Goal: Task Accomplishment & Management: Manage account settings

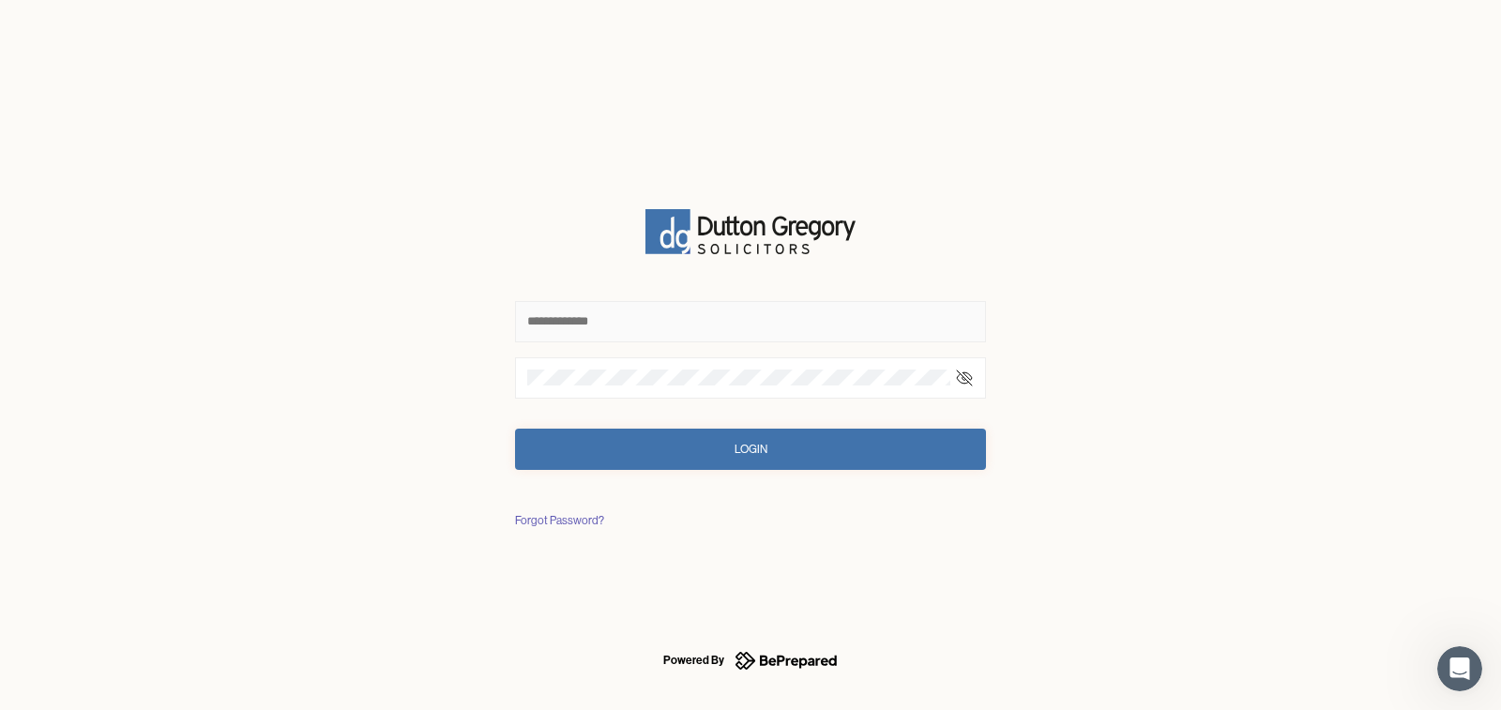
click at [657, 315] on input "text" at bounding box center [750, 321] width 471 height 41
type input "**********"
click at [734, 451] on div "Login" at bounding box center [750, 449] width 33 height 19
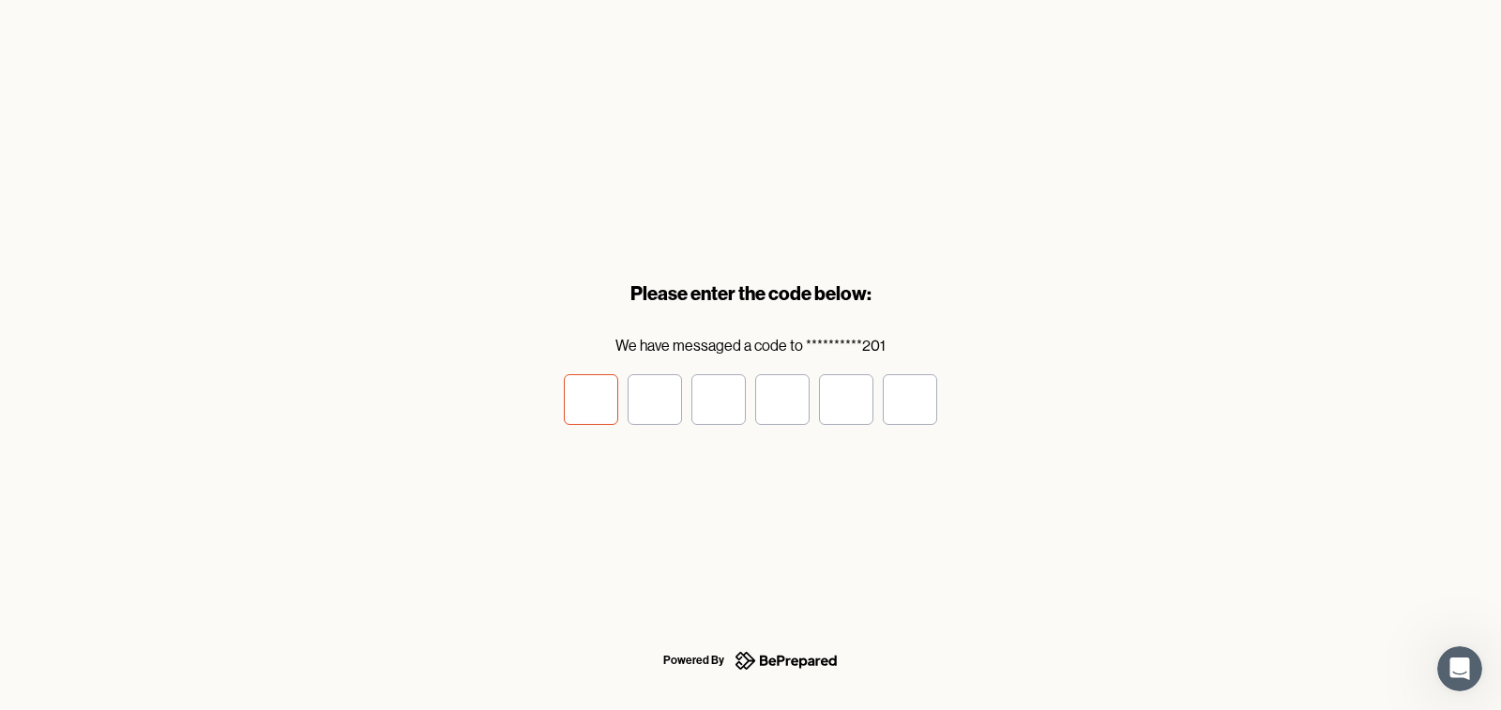
click at [604, 393] on input "tel" at bounding box center [591, 399] width 54 height 51
type input "*"
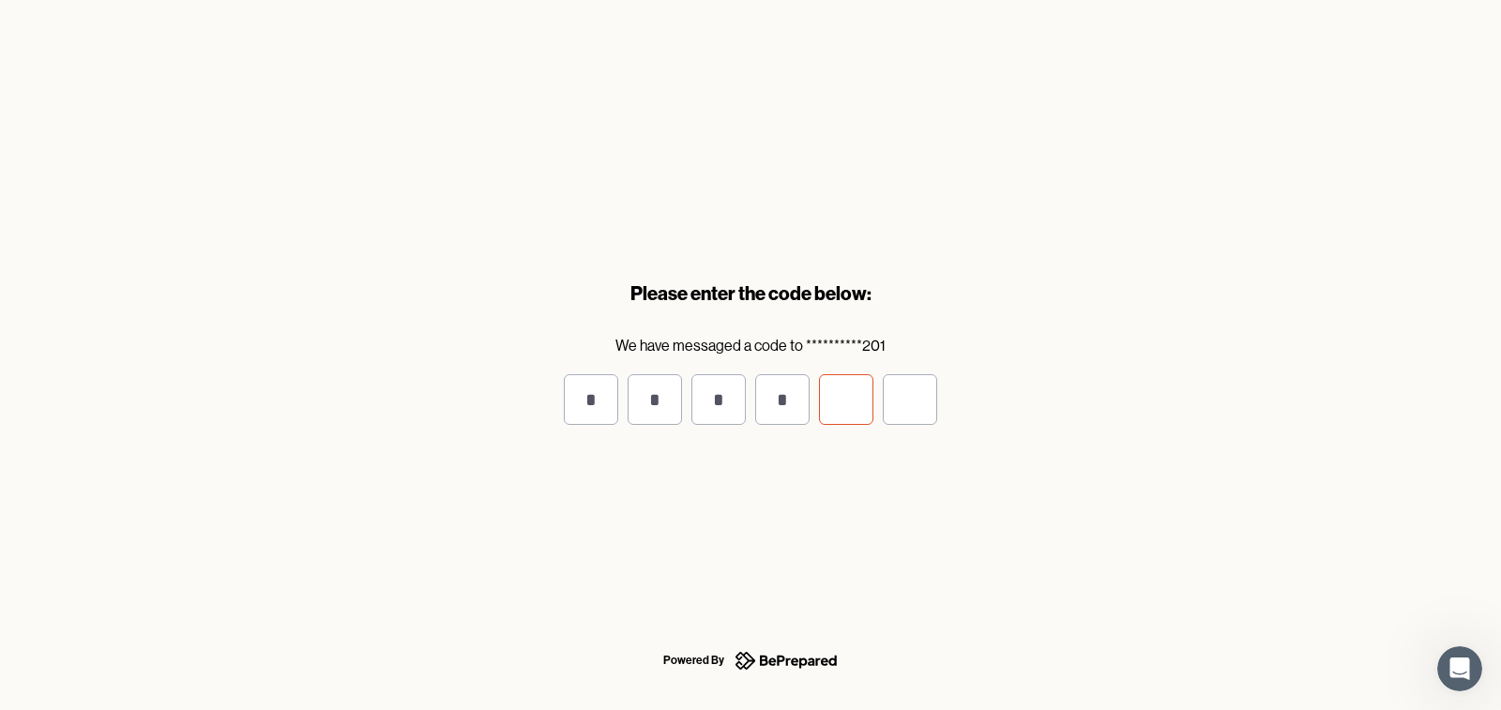
type input "*"
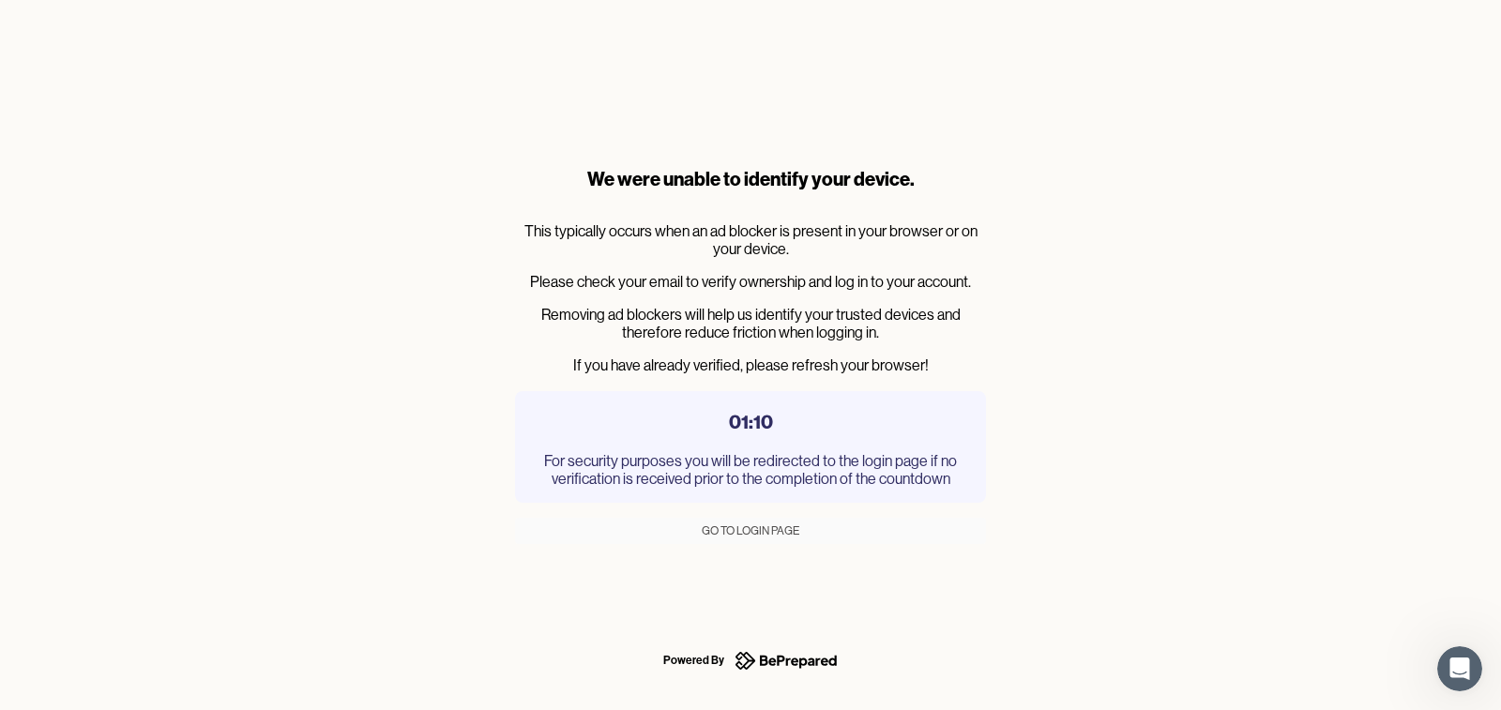
click at [291, 418] on div "We were unable to identify your device. This typically occurs when an ad blocke…" at bounding box center [750, 355] width 1501 height 710
click at [401, 433] on div "We were unable to identify your device. This typically occurs when an ad blocke…" at bounding box center [750, 355] width 1501 height 710
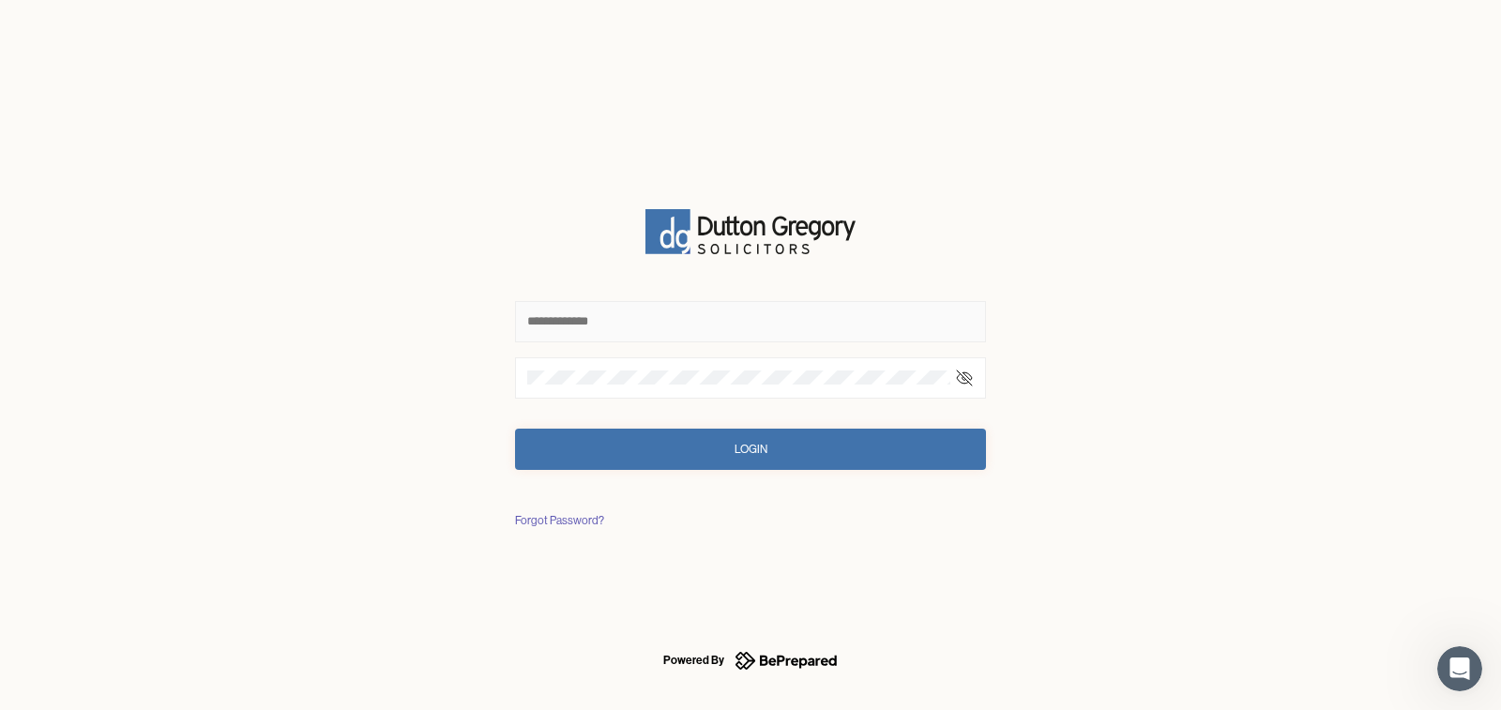
type input "**********"
click at [964, 379] on icon at bounding box center [964, 378] width 19 height 19
click at [811, 455] on button "Login" at bounding box center [750, 449] width 471 height 41
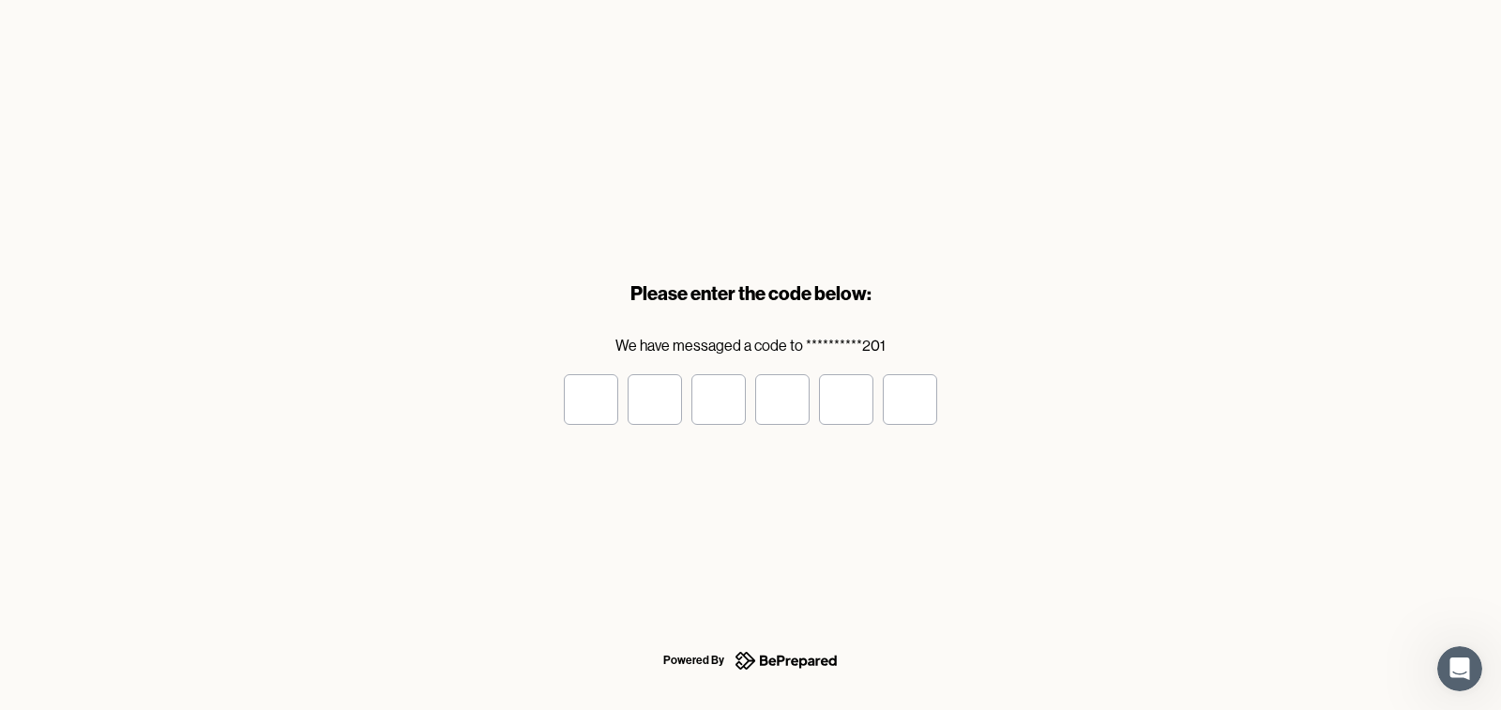
type input "*"
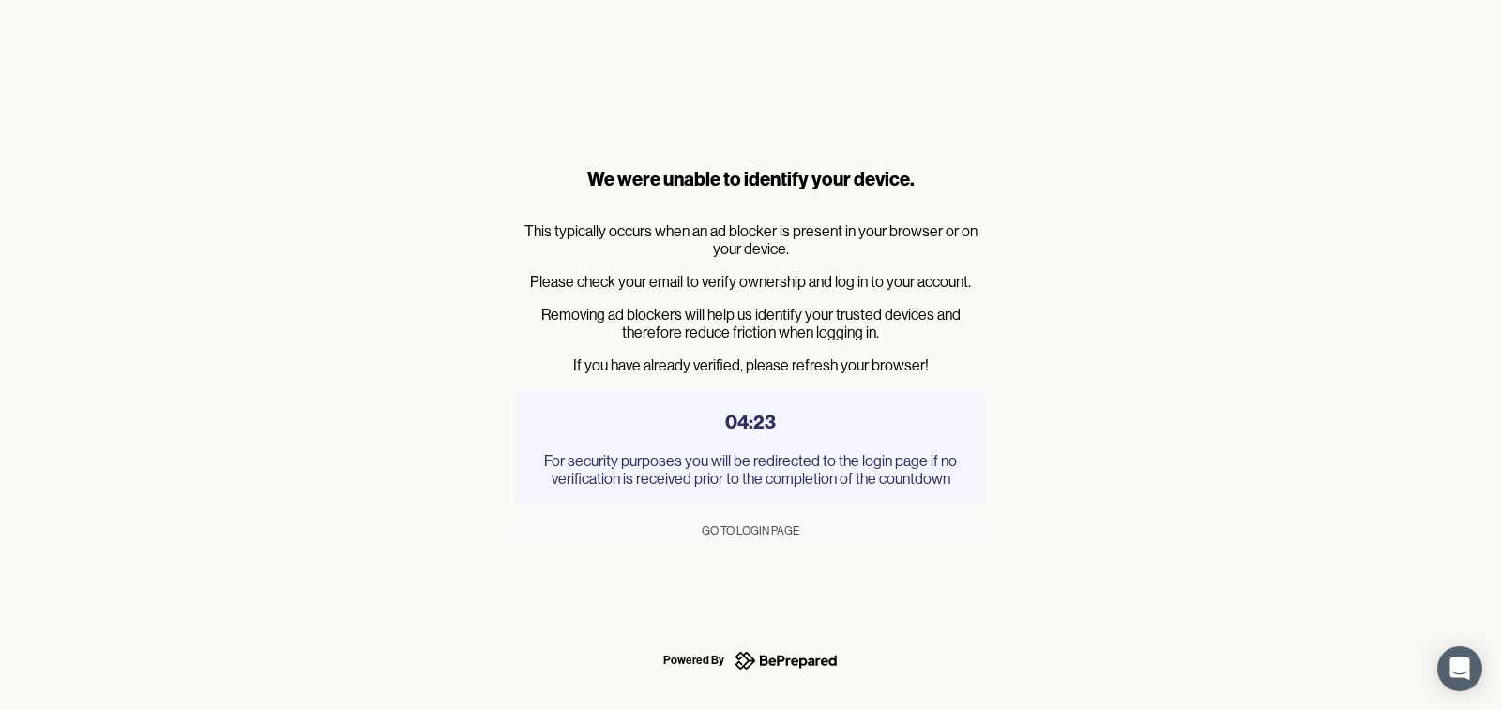
click at [1420, 259] on div "We were unable to identify your device. This typically occurs when an ad blocke…" at bounding box center [750, 355] width 1501 height 710
click at [715, 537] on div "Go to Login Page" at bounding box center [751, 530] width 98 height 19
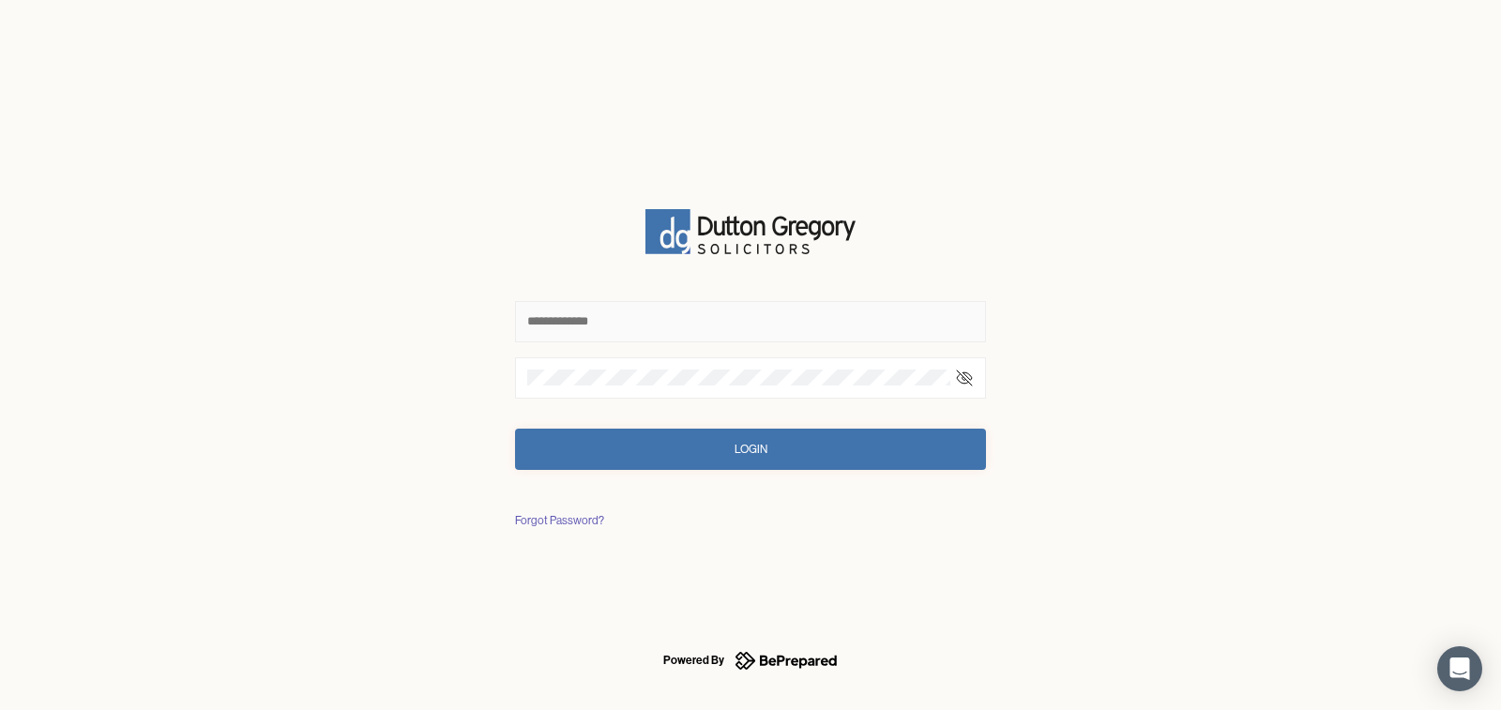
type input "**********"
click at [962, 380] on icon at bounding box center [964, 378] width 19 height 19
click at [788, 445] on button "Login" at bounding box center [750, 449] width 471 height 41
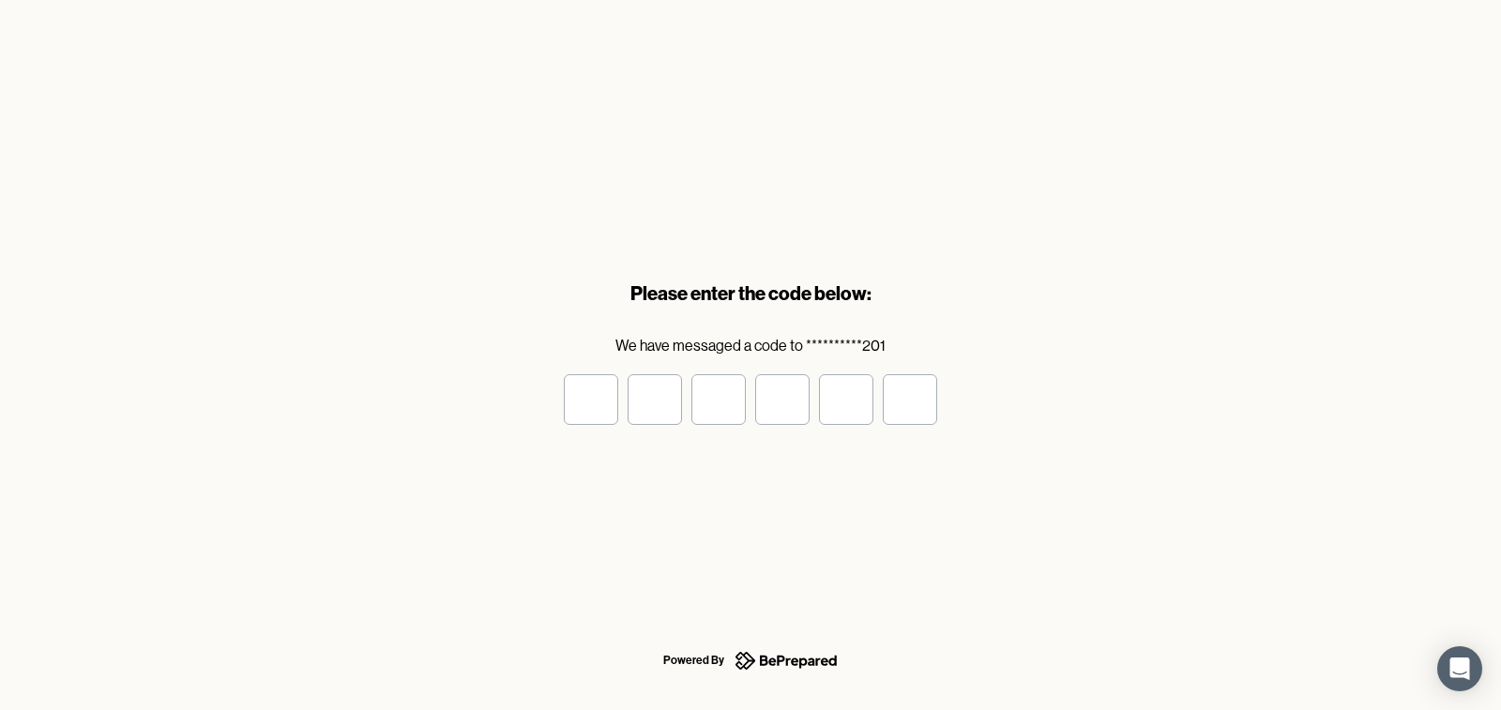
type input "*"
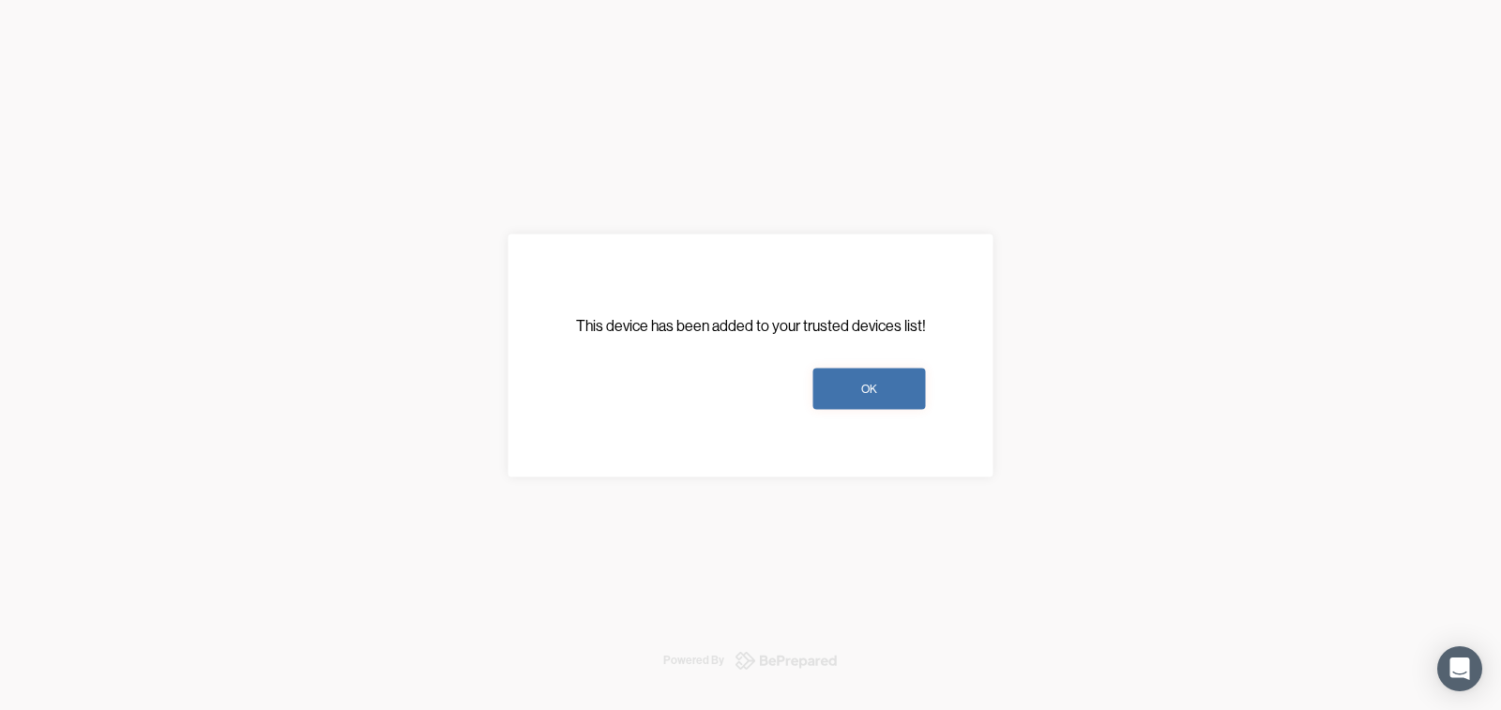
click at [855, 389] on button "OK" at bounding box center [869, 388] width 113 height 41
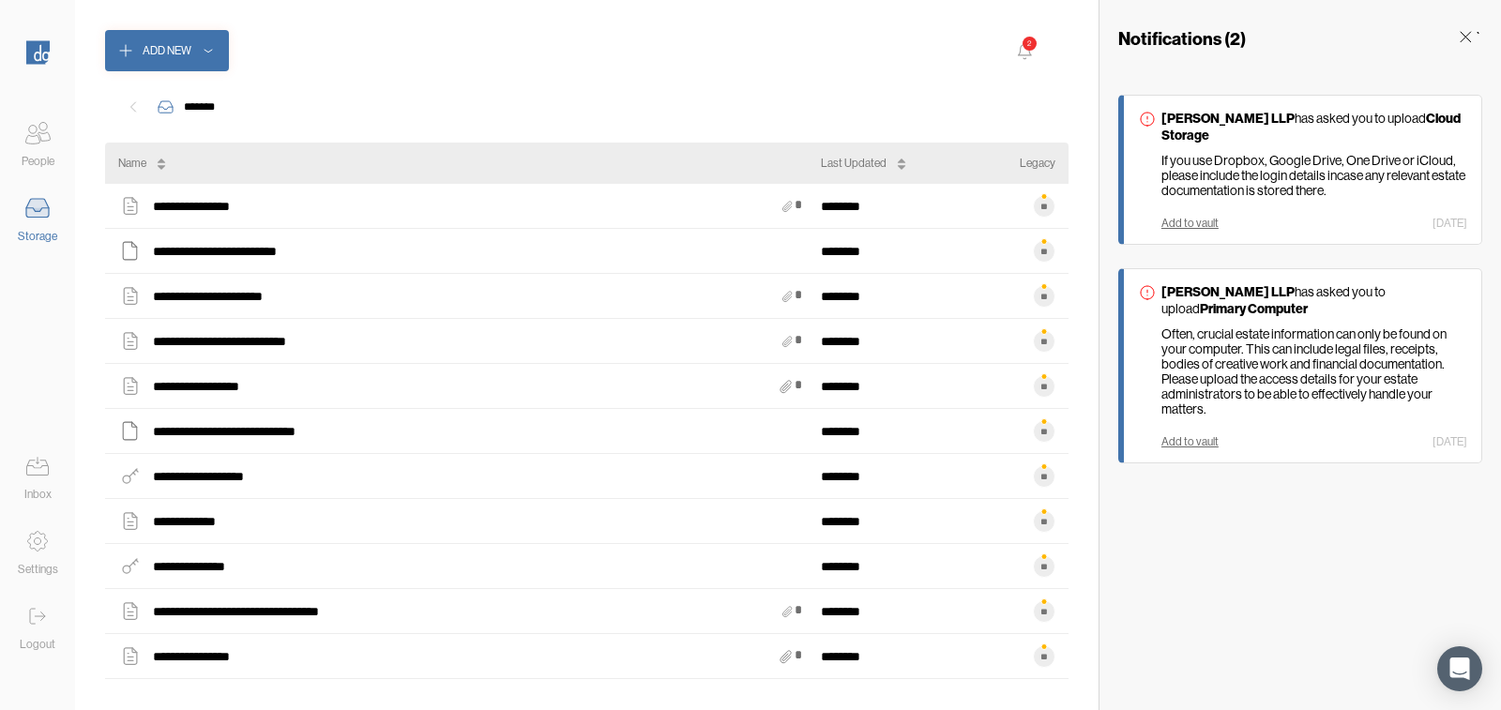
click at [1461, 32] on icon at bounding box center [1465, 36] width 19 height 19
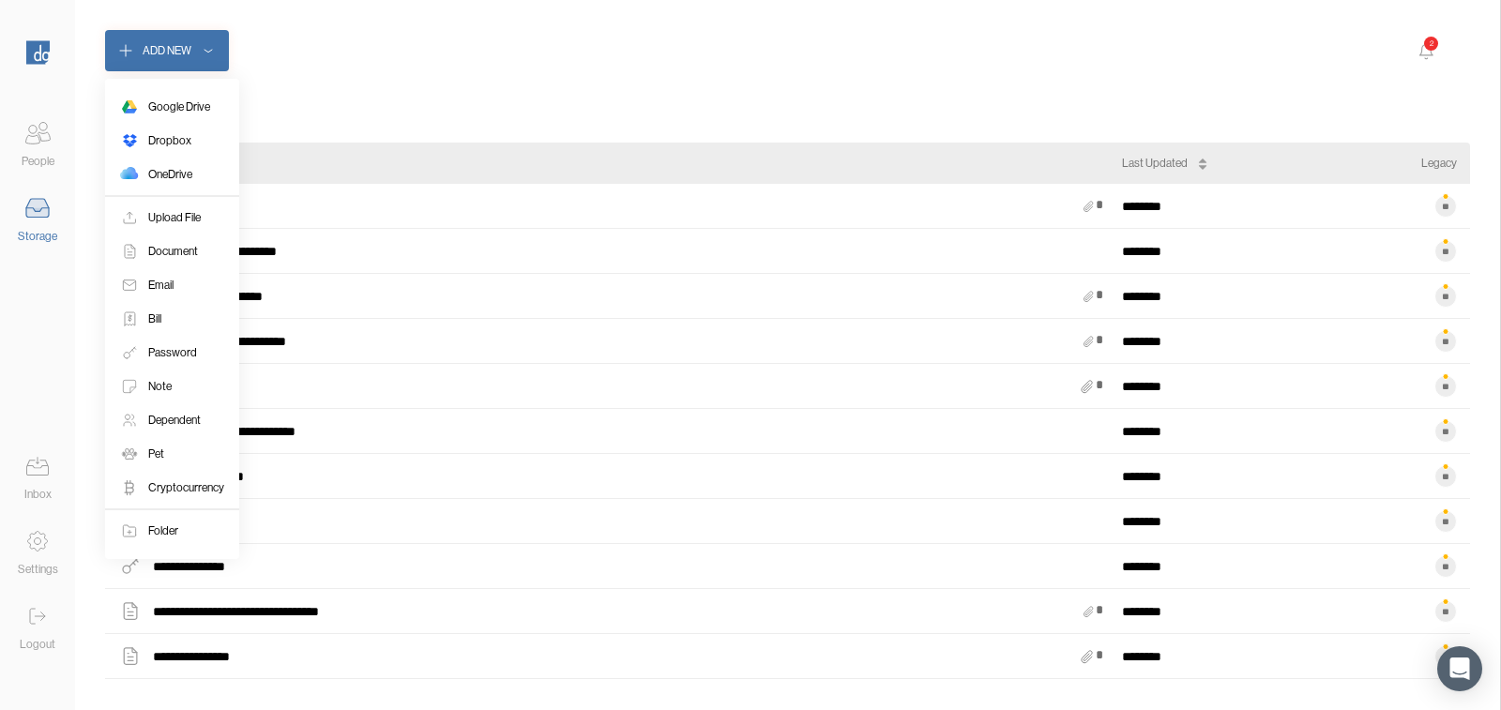
click at [189, 38] on button "Add New" at bounding box center [167, 50] width 124 height 41
click at [175, 218] on div "Upload File" at bounding box center [174, 217] width 53 height 19
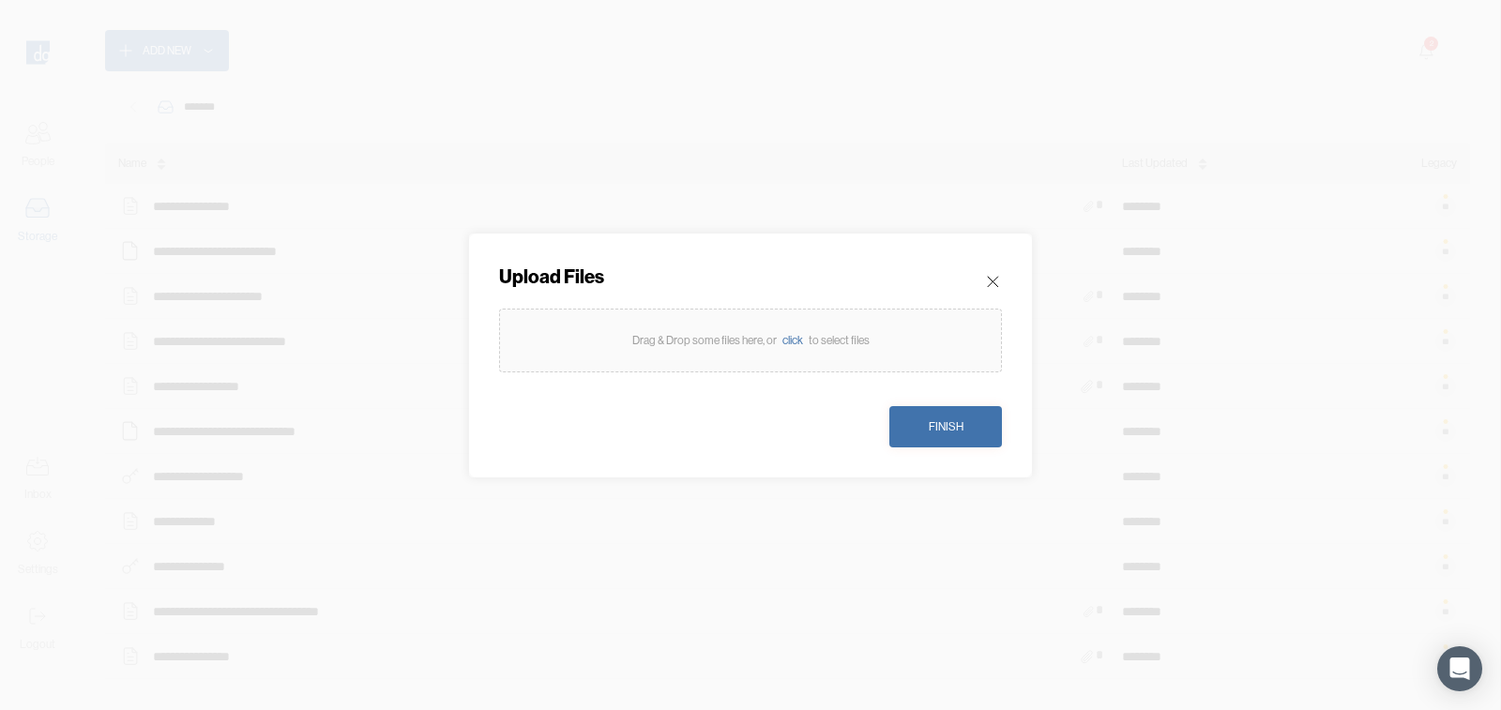
click at [795, 347] on div "click" at bounding box center [793, 340] width 32 height 19
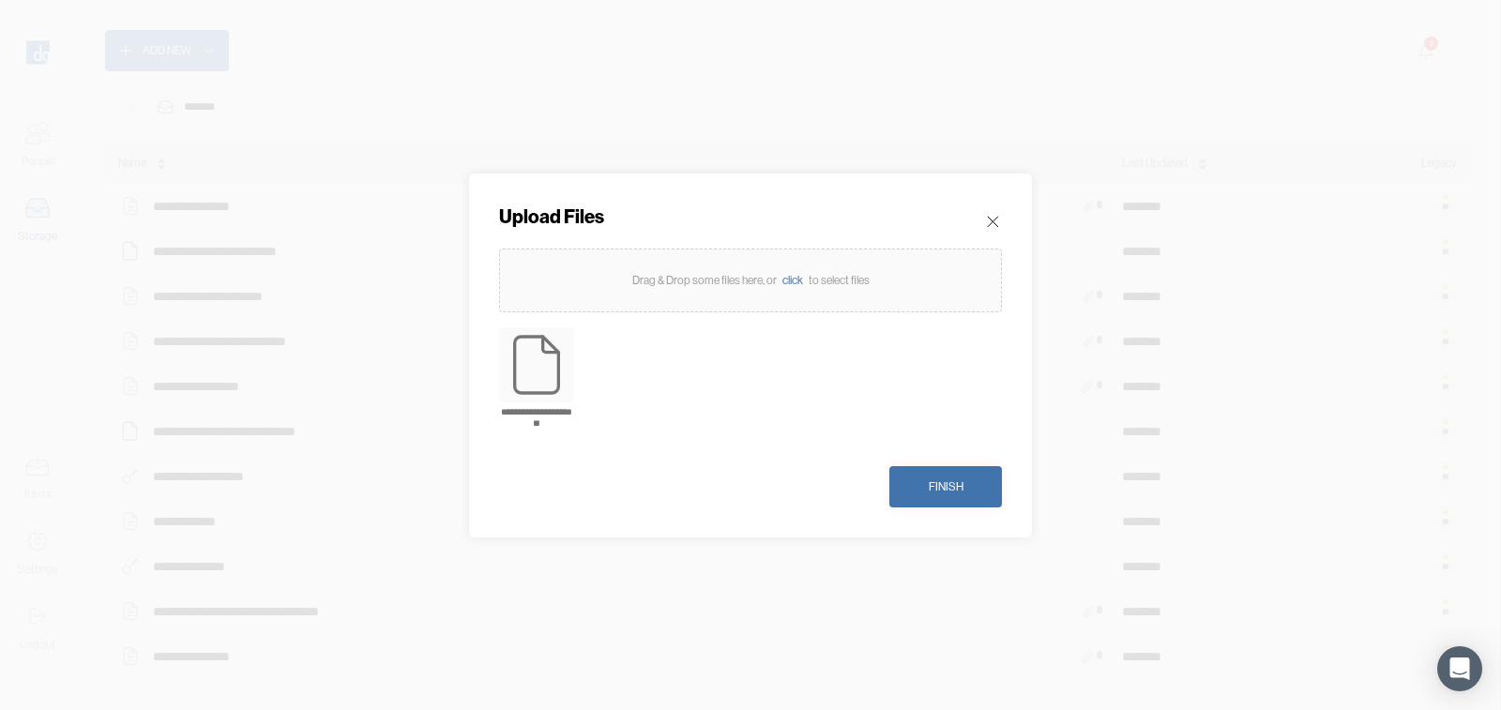
click at [947, 488] on div "Finish" at bounding box center [946, 486] width 35 height 19
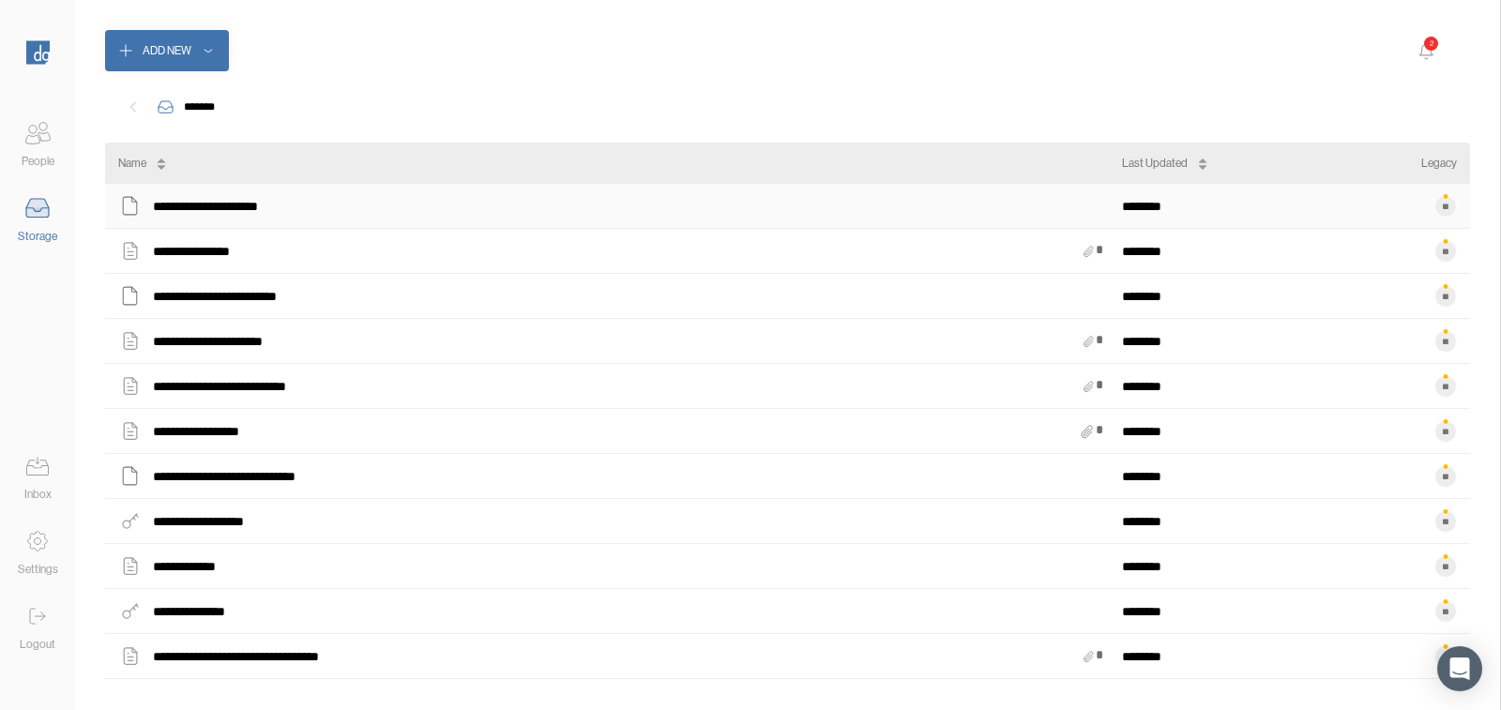
click at [340, 202] on div "**********" at bounding box center [620, 206] width 1004 height 24
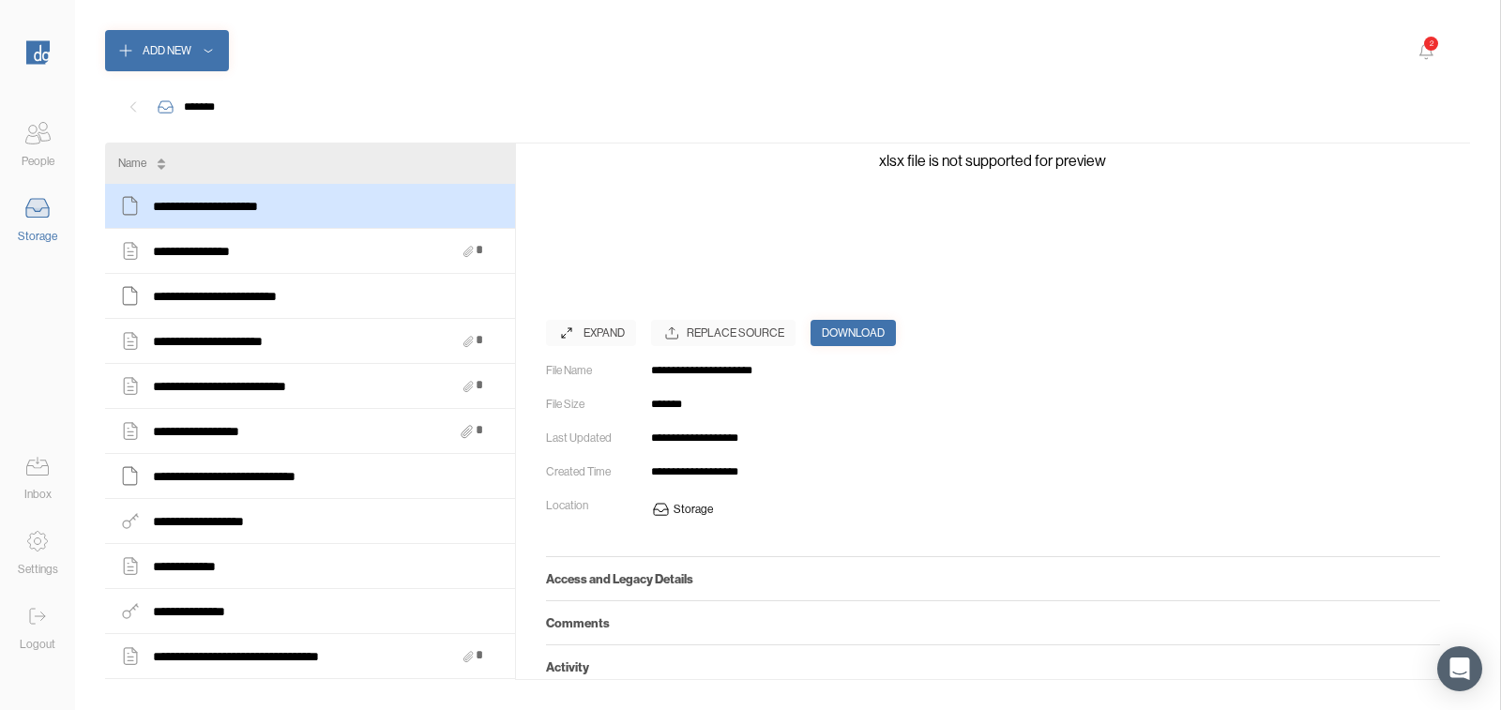
scroll to position [321, 0]
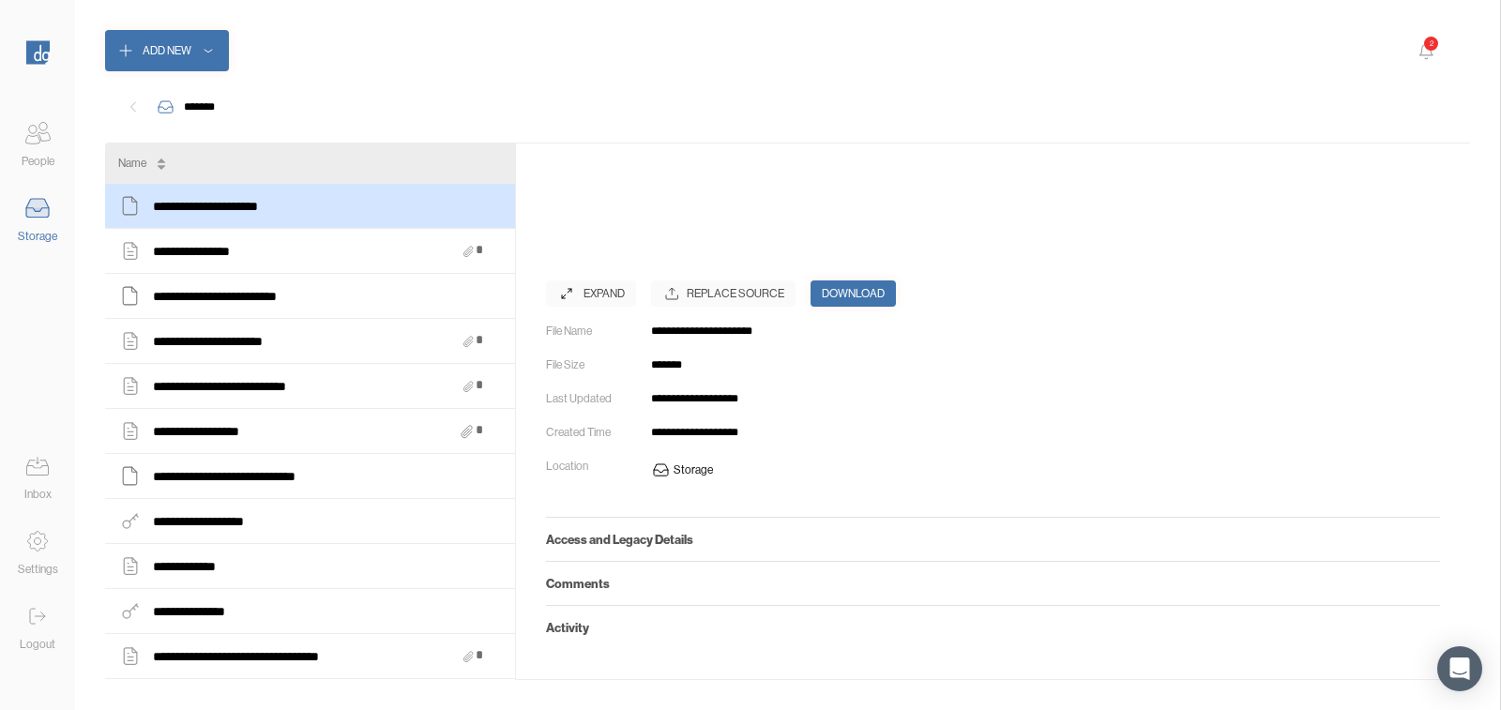
click at [630, 551] on div "Access and Legacy Details" at bounding box center [993, 539] width 895 height 44
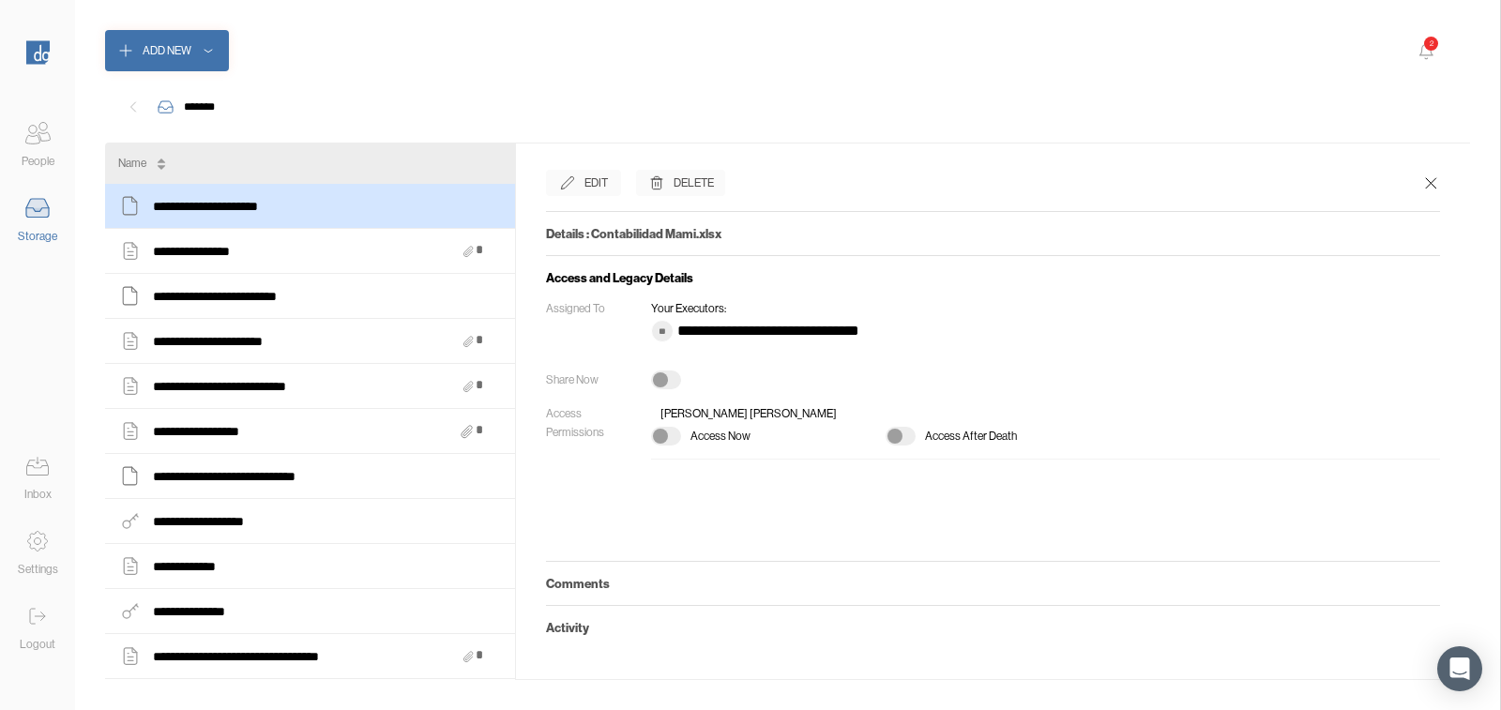
click at [665, 368] on div "**********" at bounding box center [993, 388] width 895 height 179
click at [665, 382] on div at bounding box center [660, 379] width 15 height 15
click at [665, 438] on div at bounding box center [660, 436] width 15 height 15
click at [627, 587] on h5 "Comments" at bounding box center [993, 583] width 895 height 15
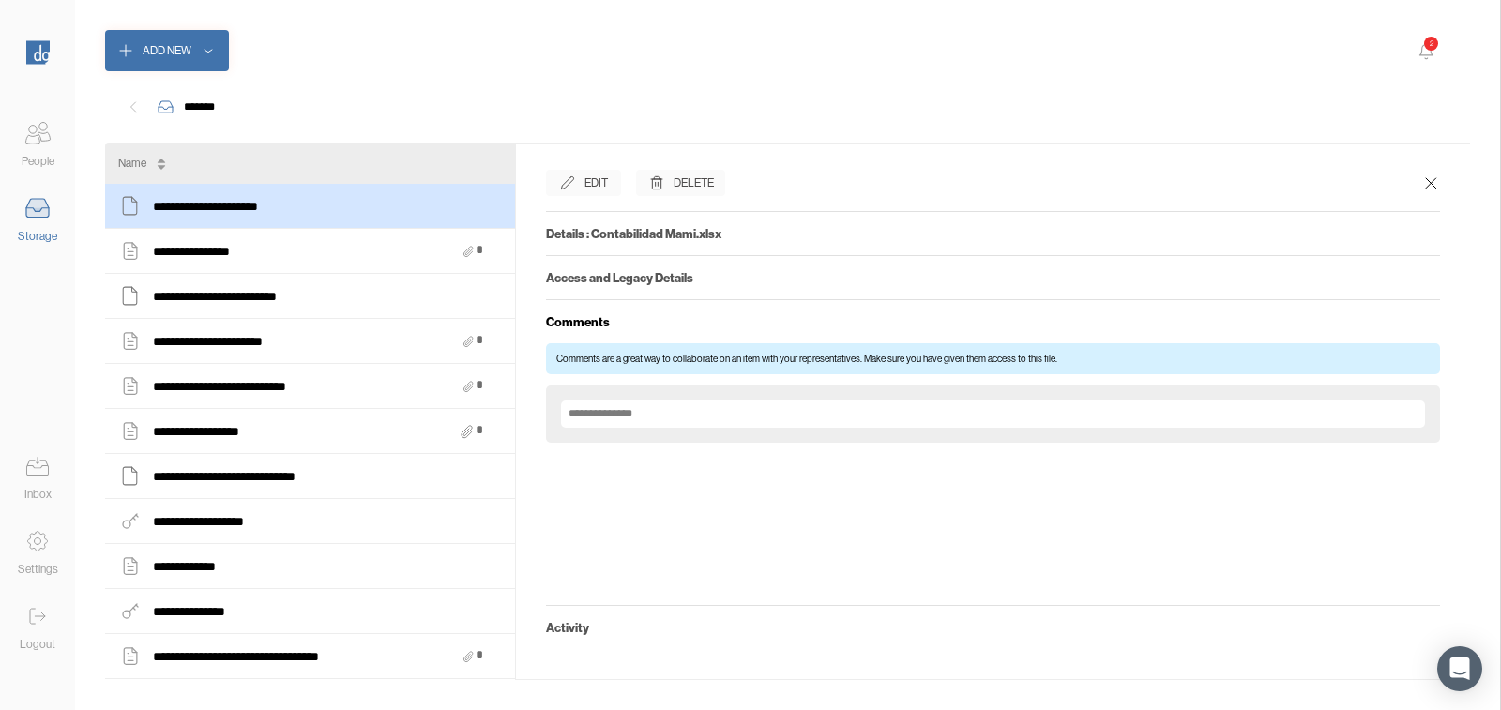
click at [639, 422] on div at bounding box center [993, 413] width 865 height 27
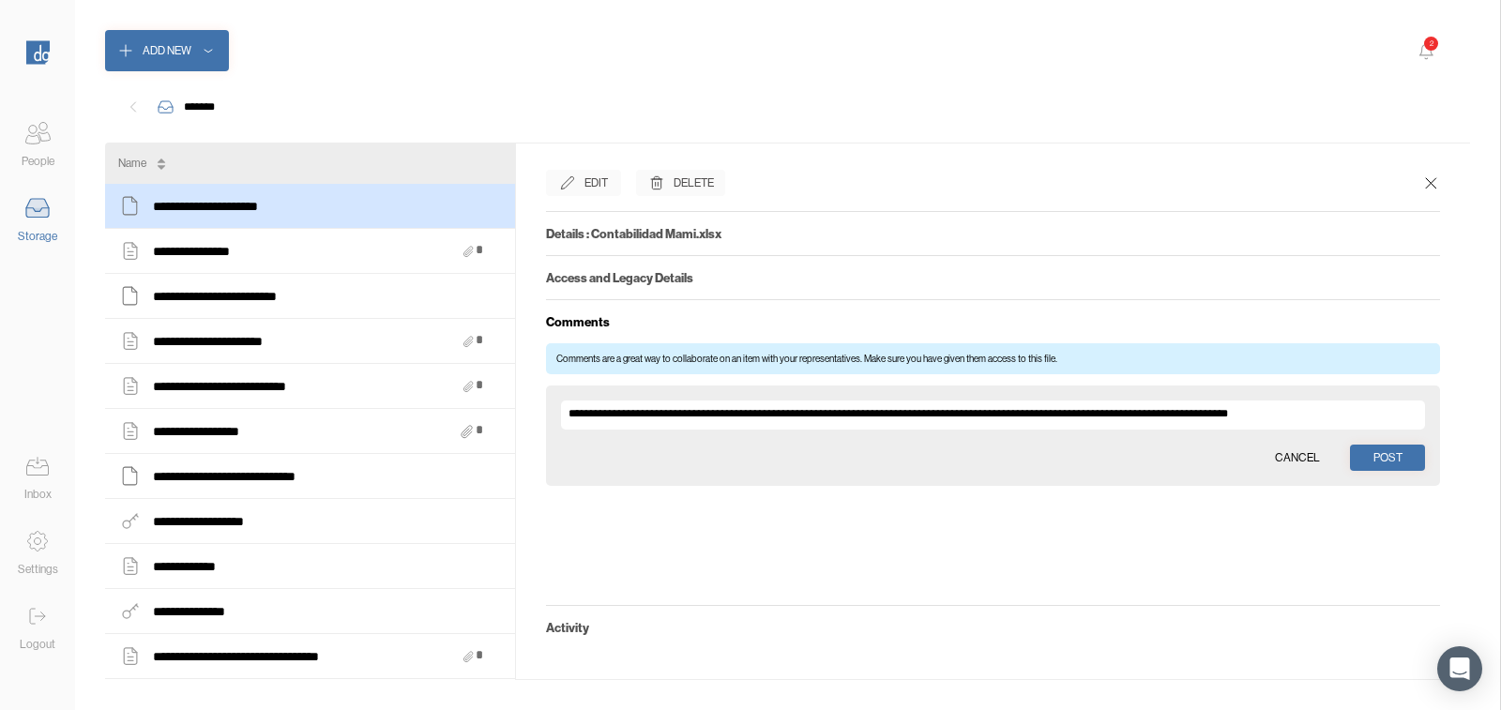
click at [1388, 457] on div "Post" at bounding box center [1387, 457] width 29 height 19
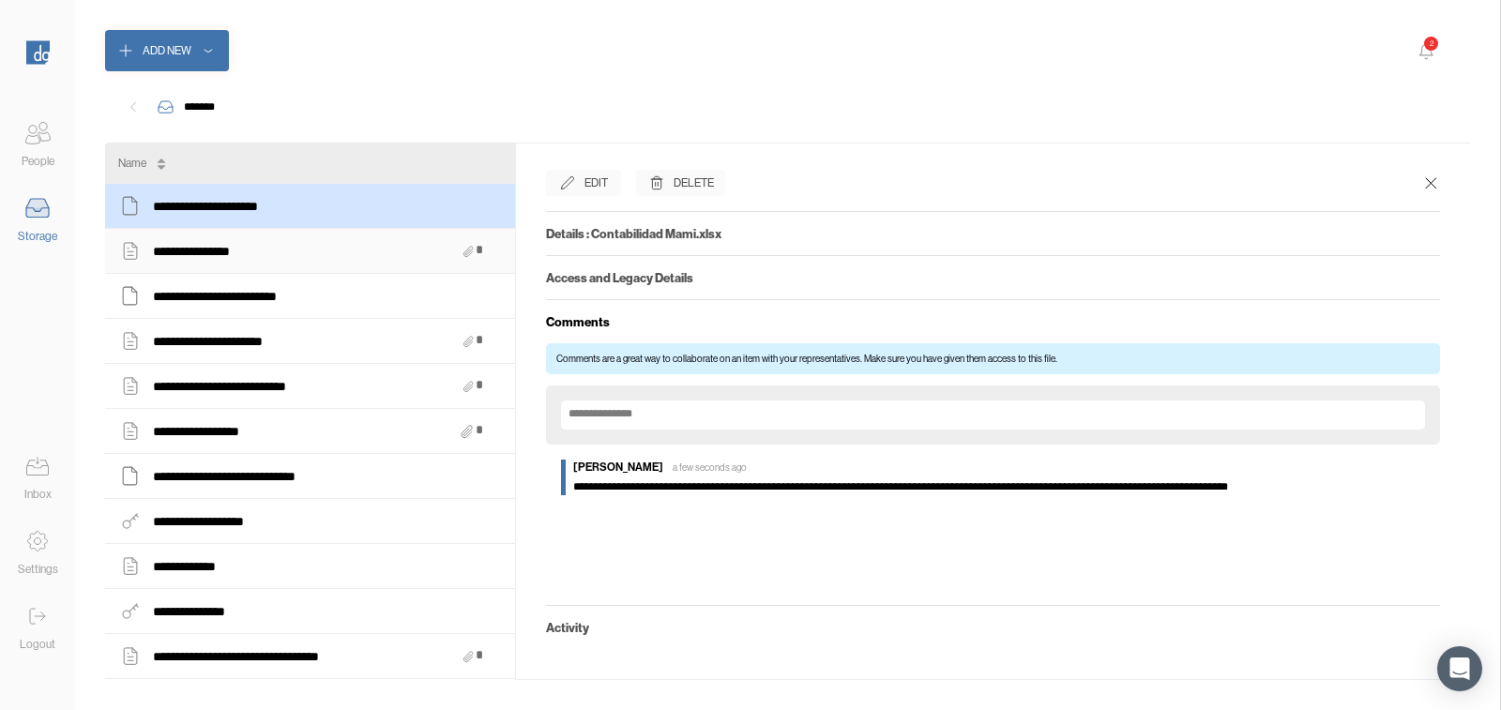
click at [341, 246] on div "**********" at bounding box center [310, 251] width 384 height 24
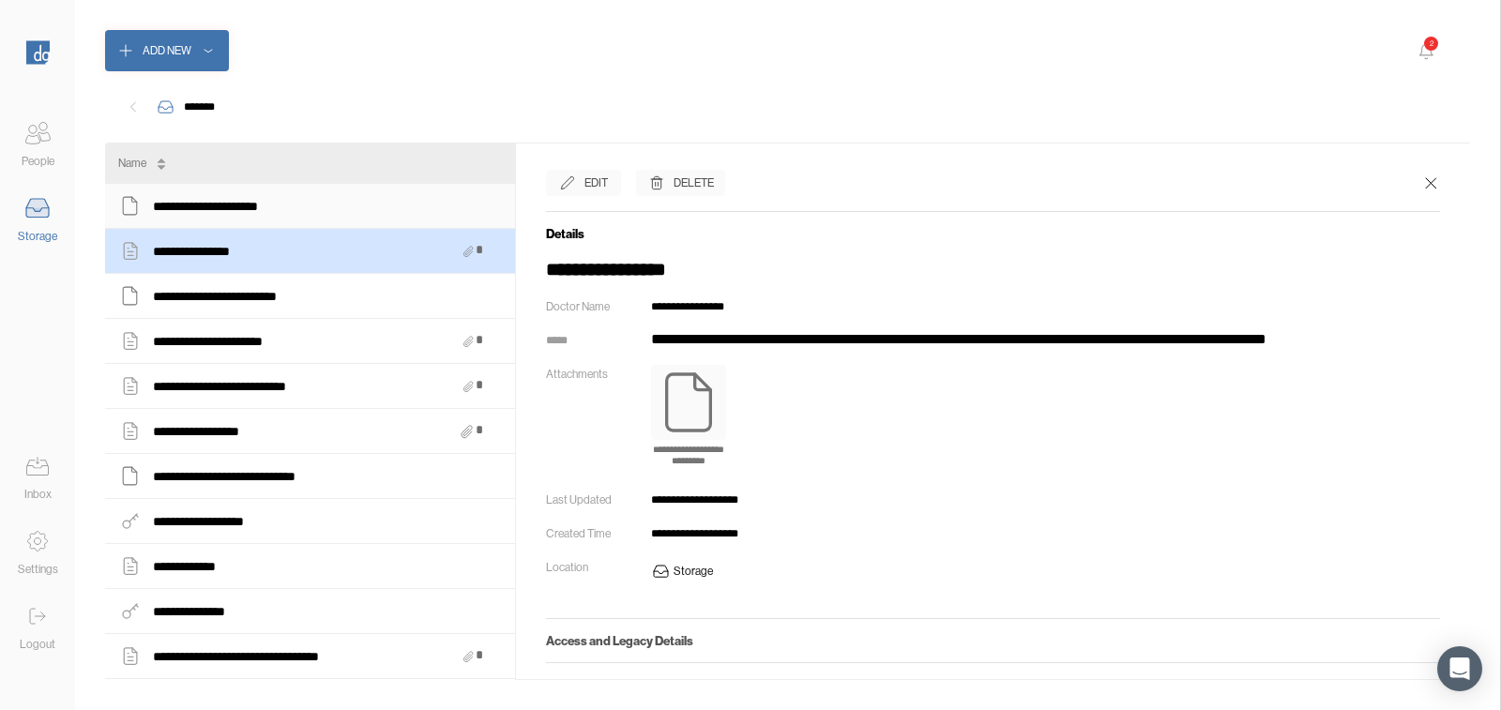
click at [354, 216] on div "**********" at bounding box center [310, 206] width 384 height 24
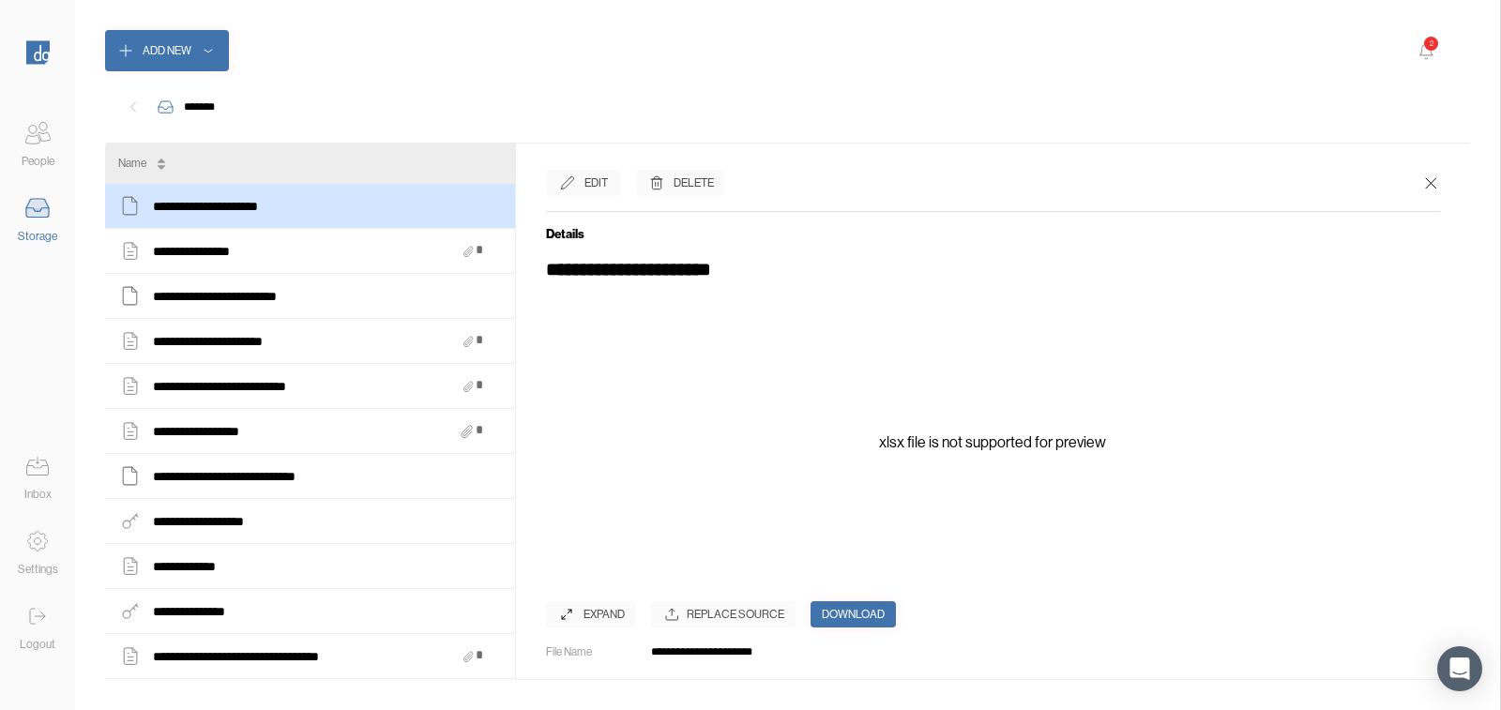
click at [47, 135] on icon at bounding box center [38, 133] width 38 height 38
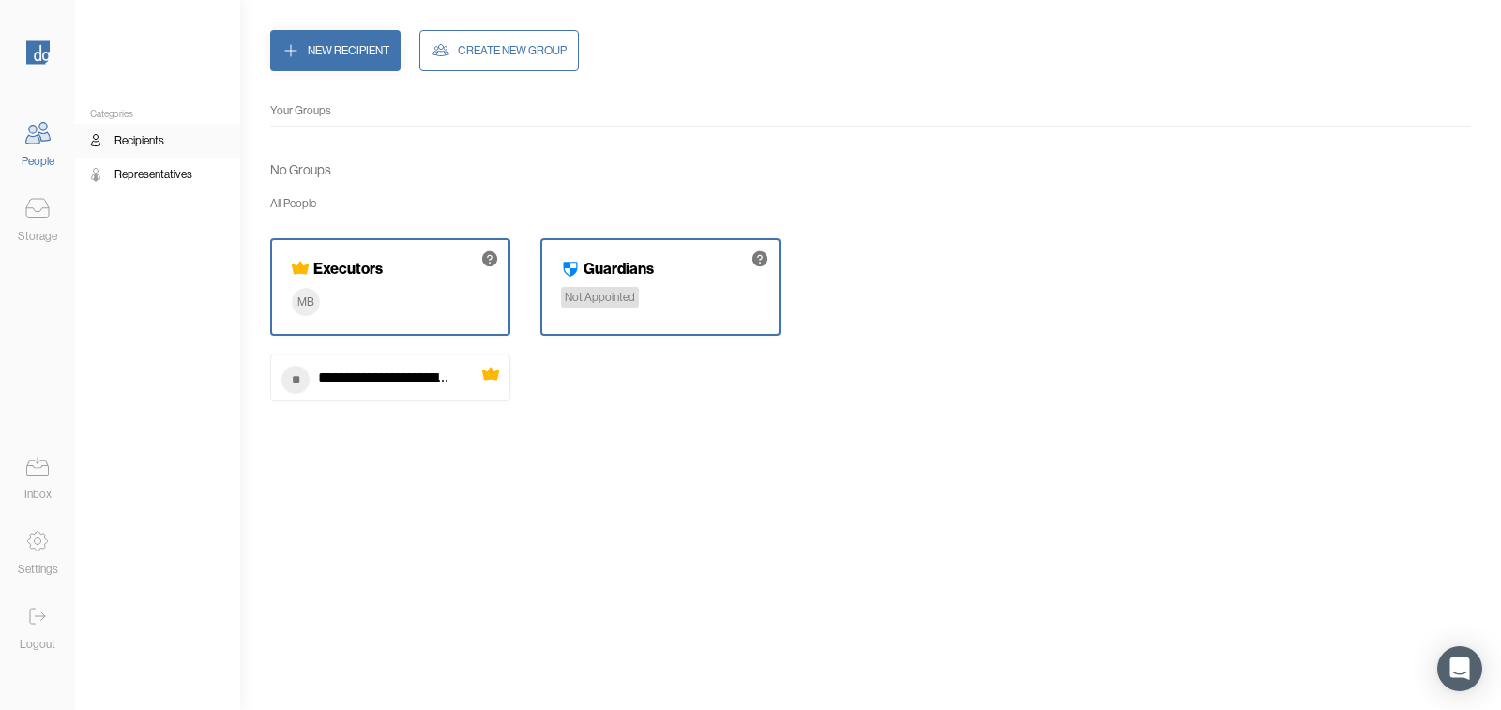
click at [33, 209] on icon at bounding box center [38, 208] width 38 height 38
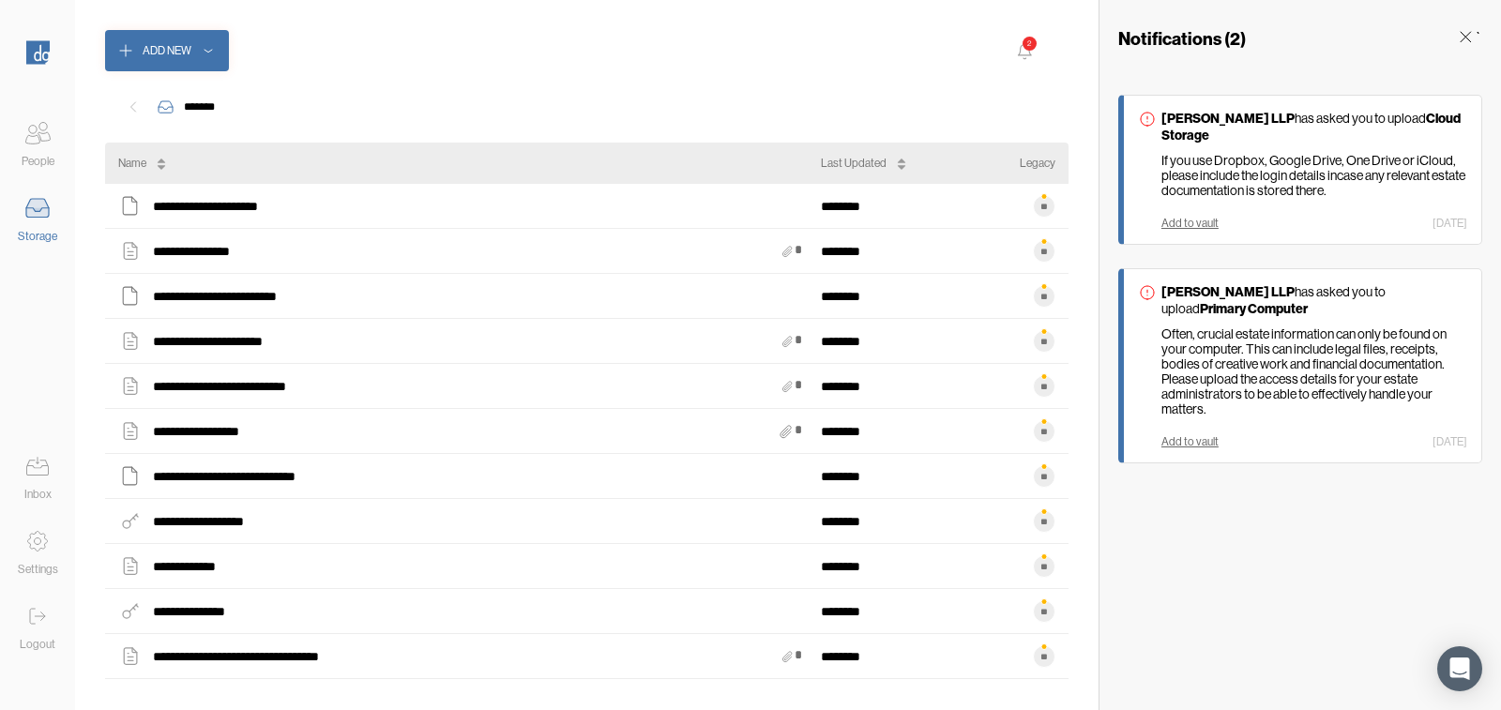
click at [1468, 38] on icon at bounding box center [1465, 36] width 19 height 19
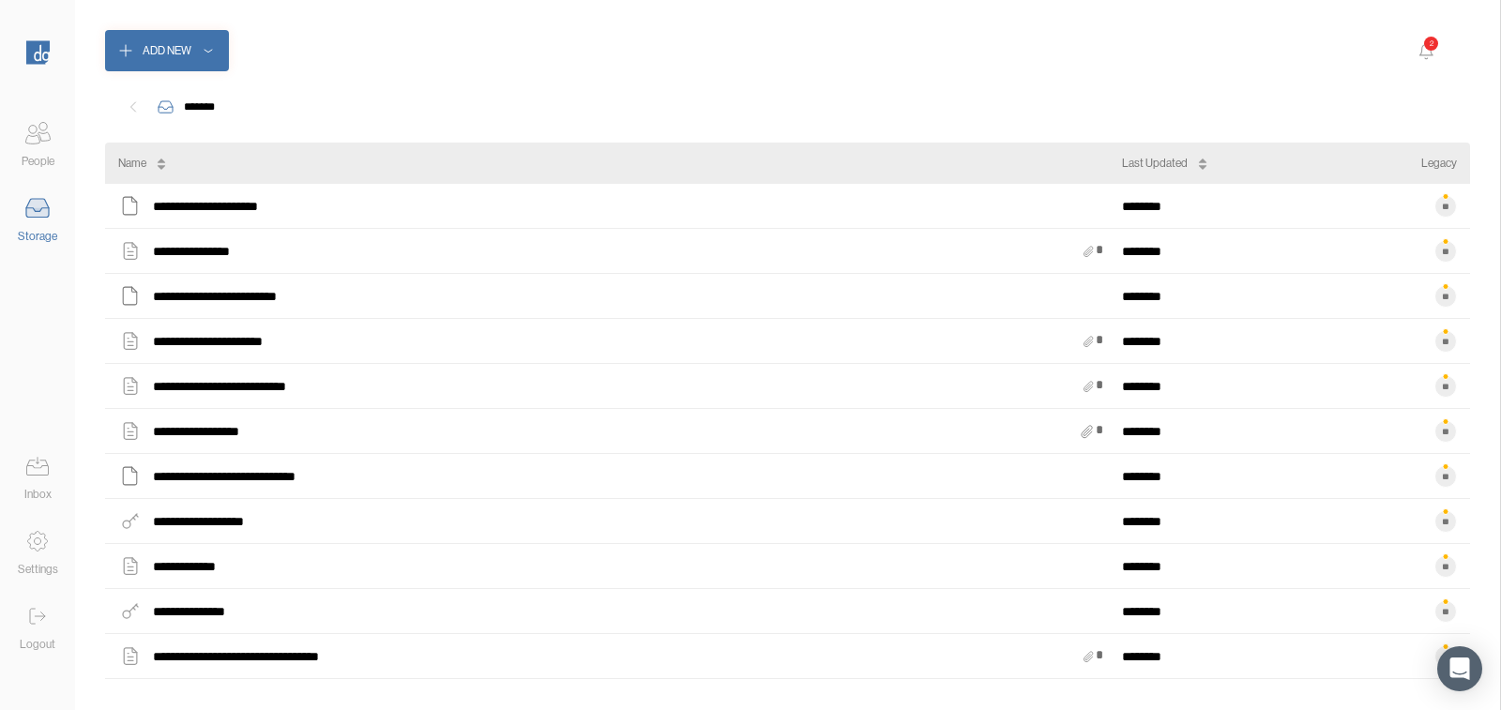
click at [1431, 43] on div "2" at bounding box center [1430, 43] width 15 height 15
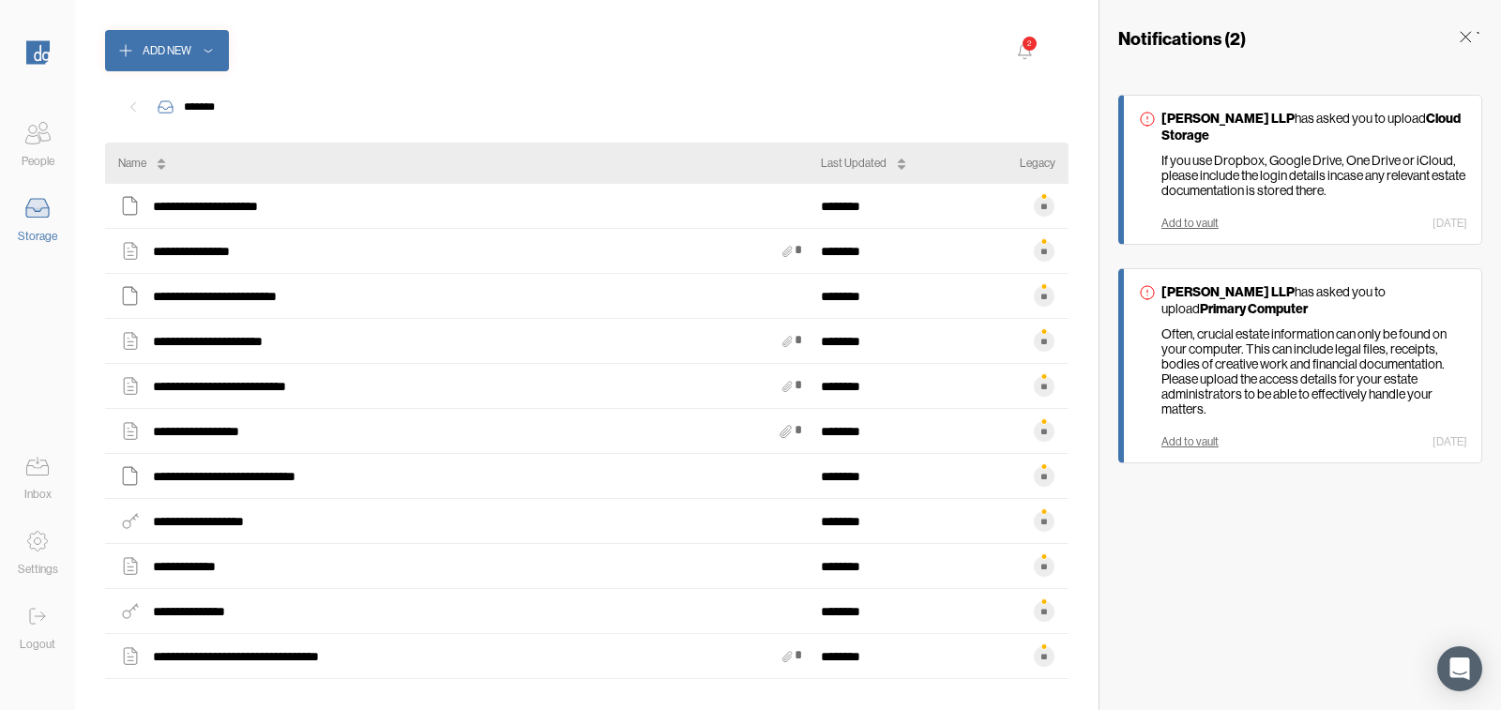
click at [1459, 37] on icon at bounding box center [1465, 36] width 19 height 19
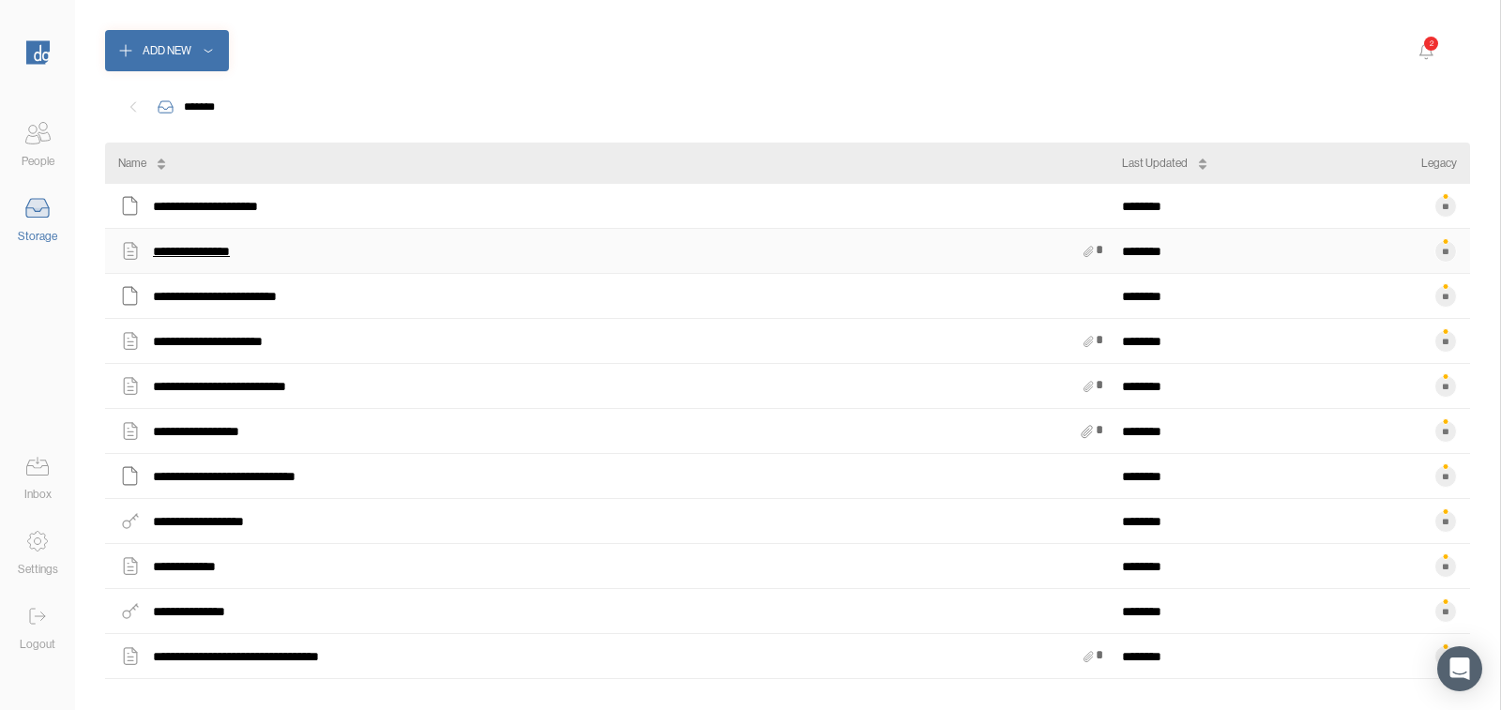
click at [163, 254] on div "**********" at bounding box center [200, 251] width 95 height 24
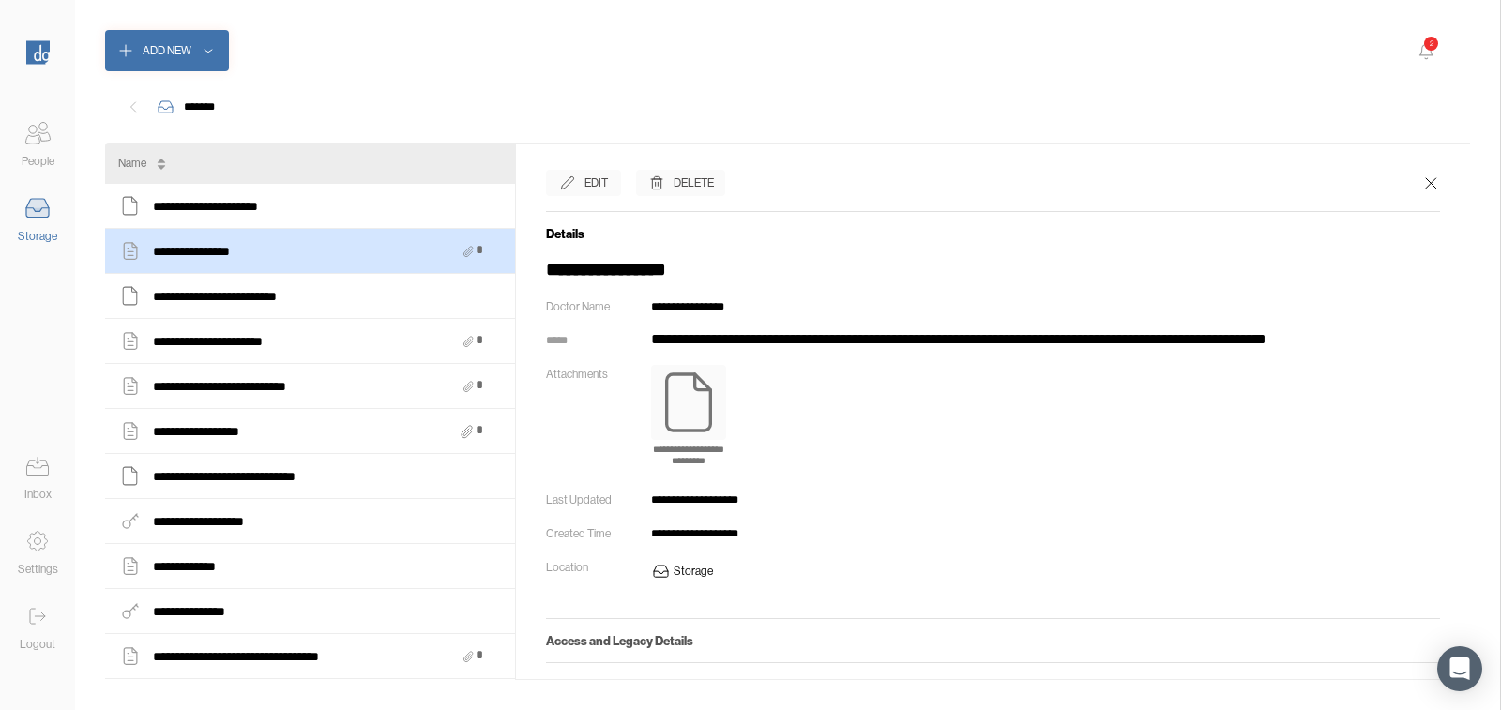
click at [1422, 185] on icon at bounding box center [1430, 183] width 19 height 19
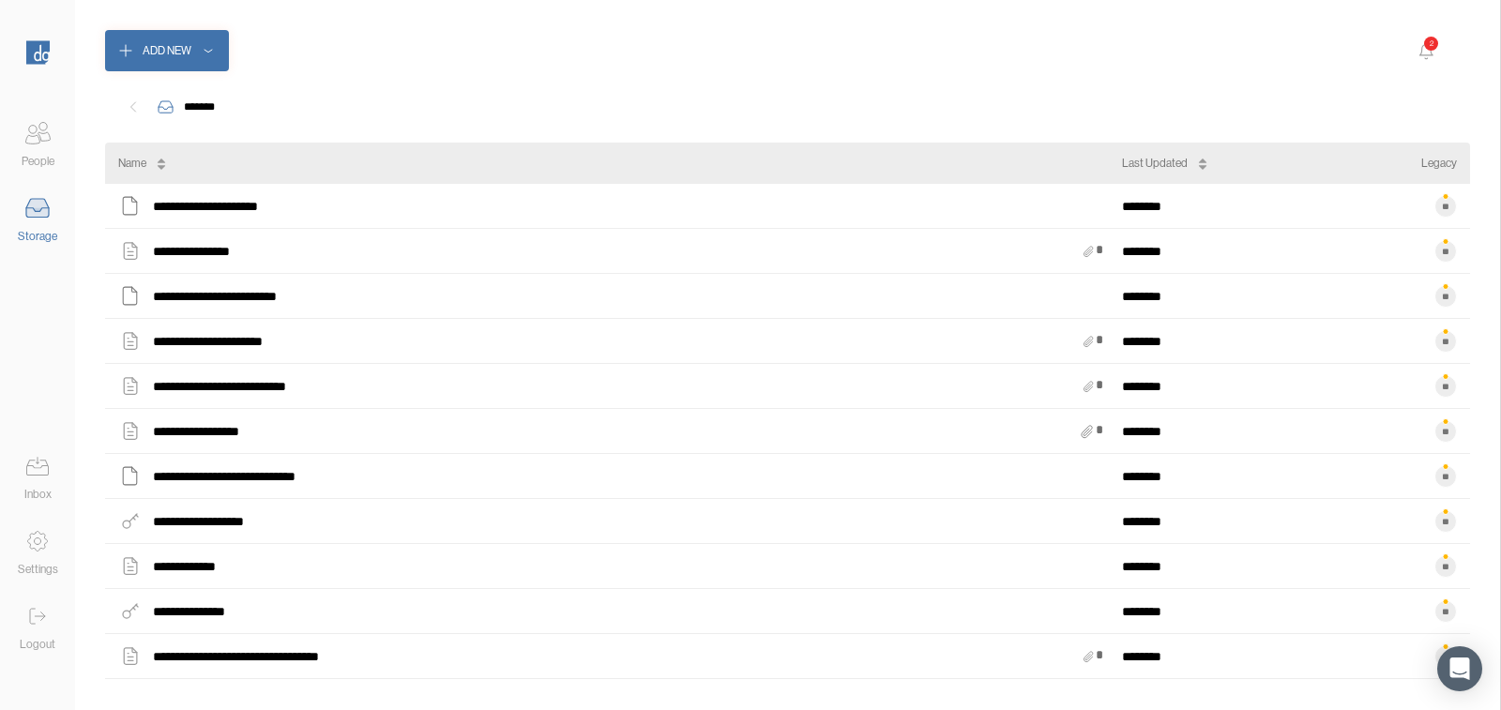
click at [1421, 49] on icon at bounding box center [1425, 51] width 23 height 23
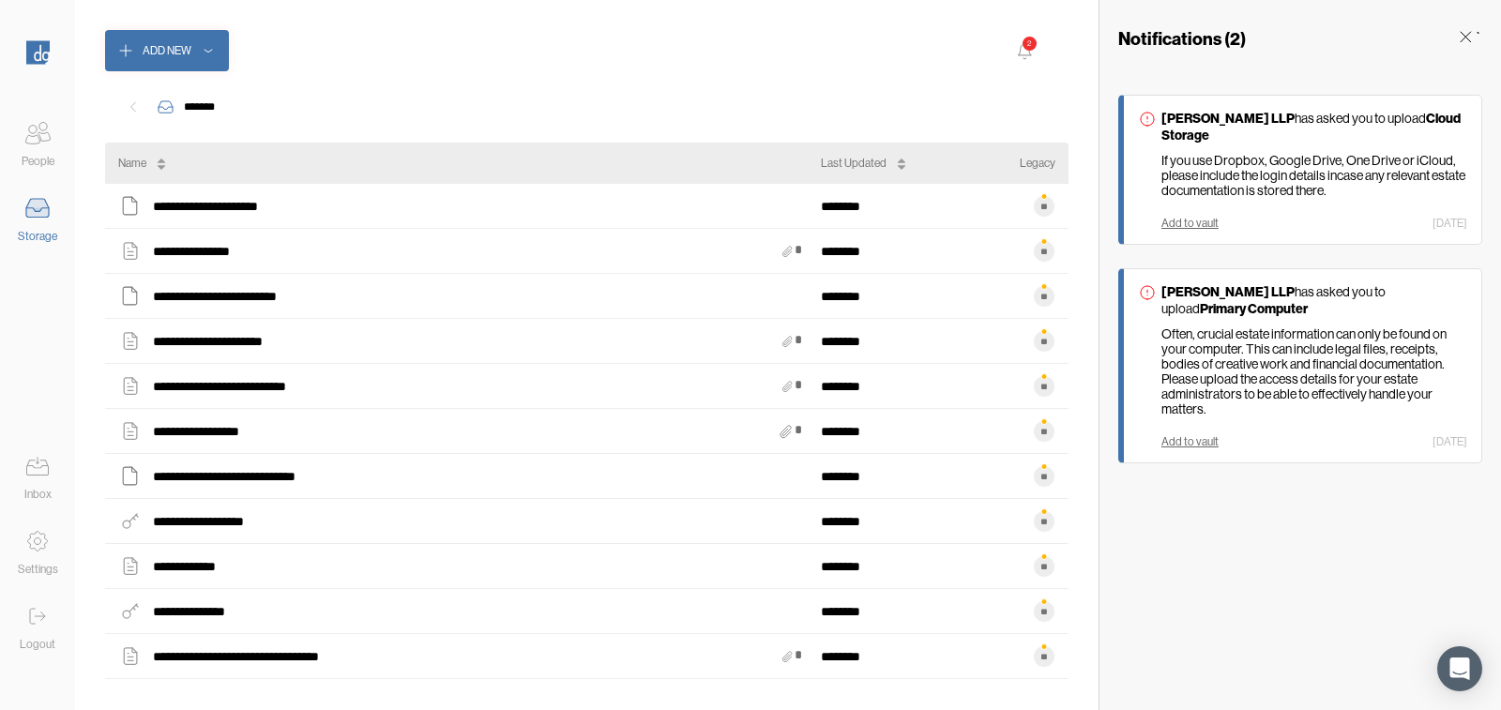
click at [1463, 37] on icon at bounding box center [1465, 36] width 19 height 19
click at [30, 632] on icon at bounding box center [38, 616] width 38 height 38
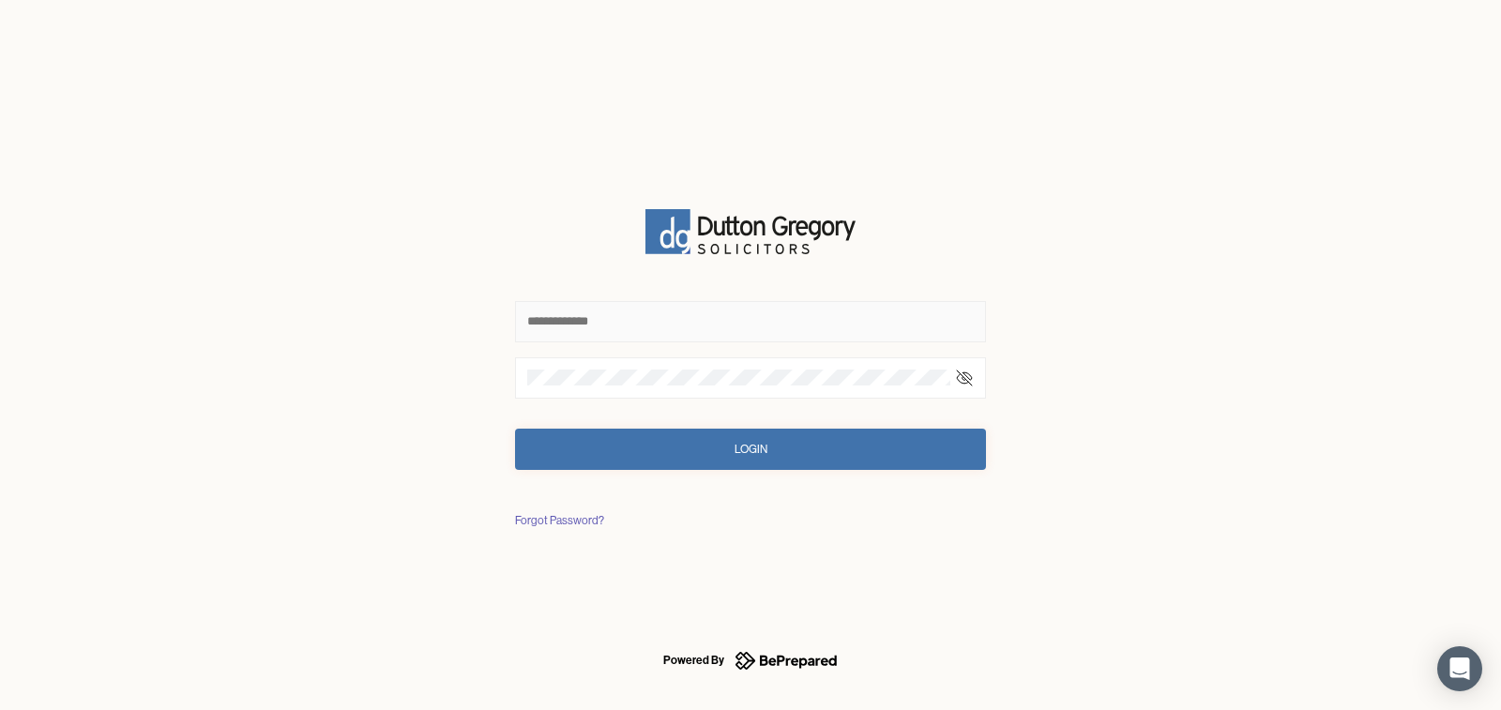
type input "**********"
